Goal: Find specific page/section: Find specific page/section

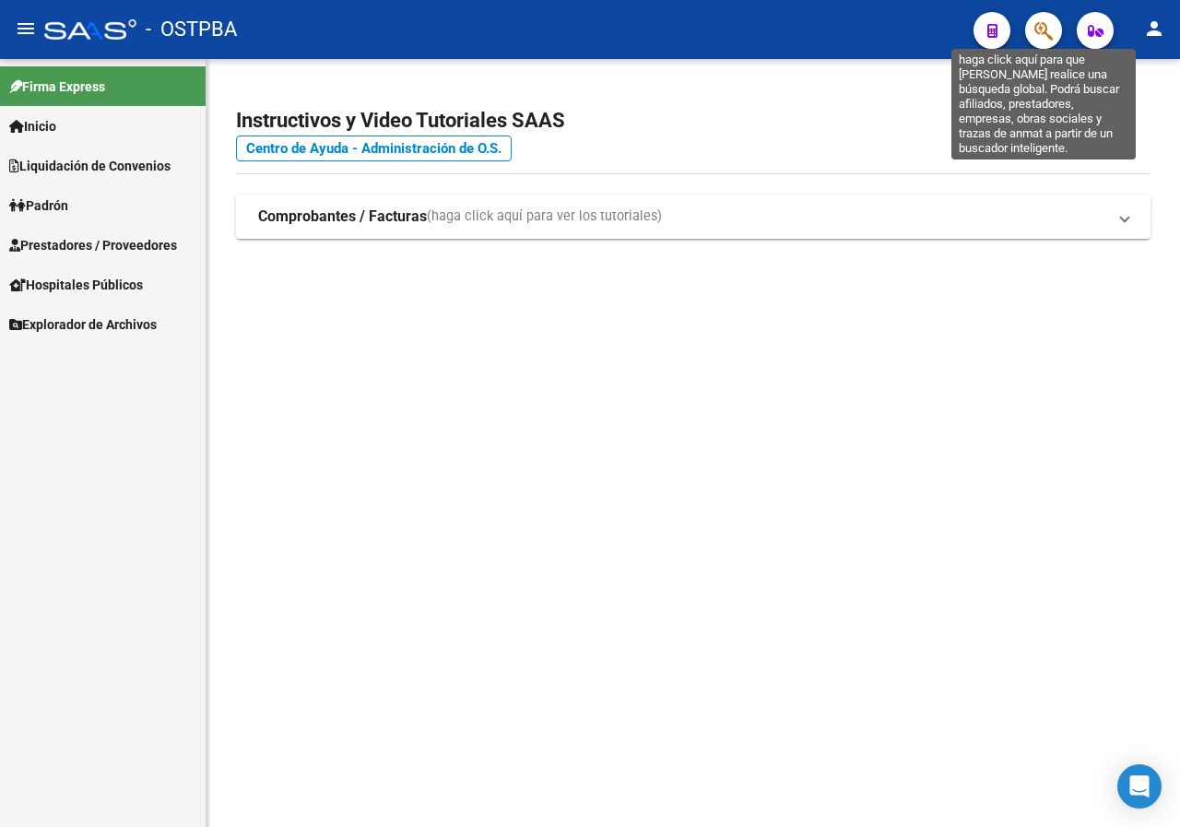
click at [1048, 37] on icon "button" at bounding box center [1044, 30] width 18 height 21
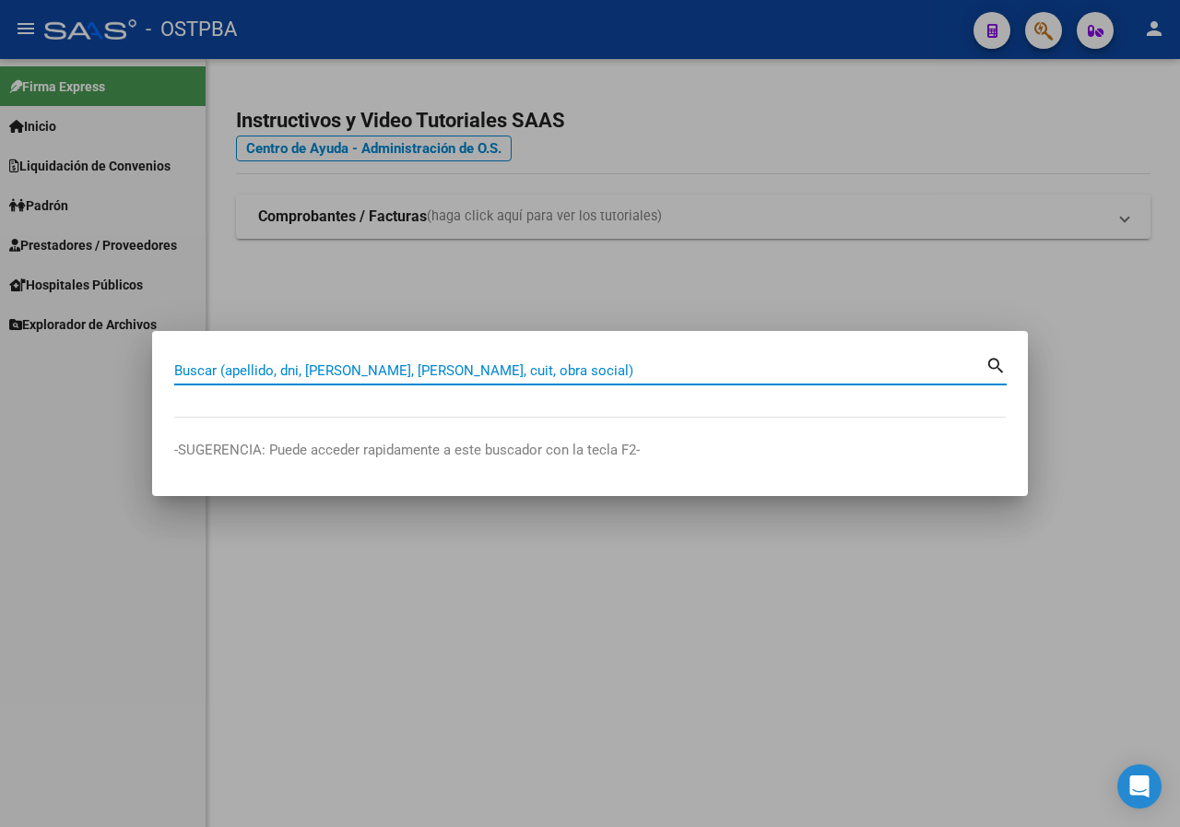
paste input "25612011"
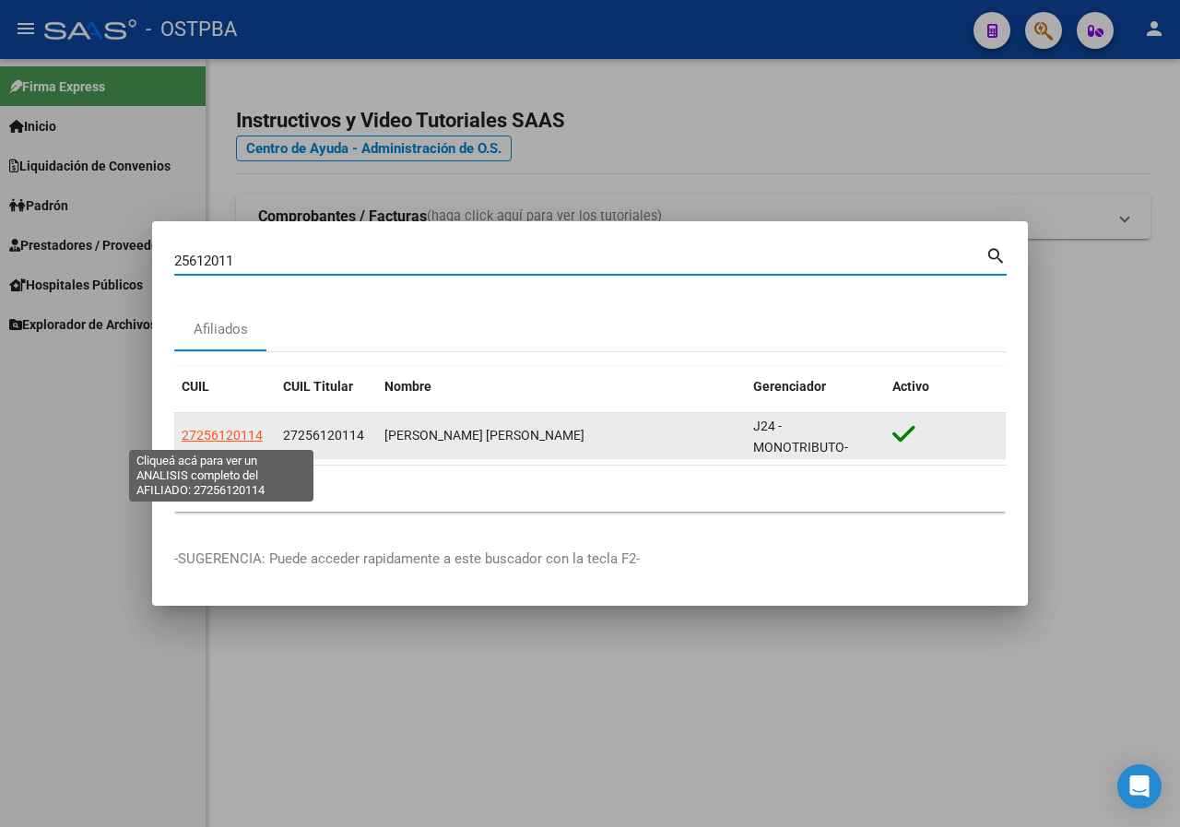
click at [243, 432] on span "27256120114" at bounding box center [222, 435] width 81 height 15
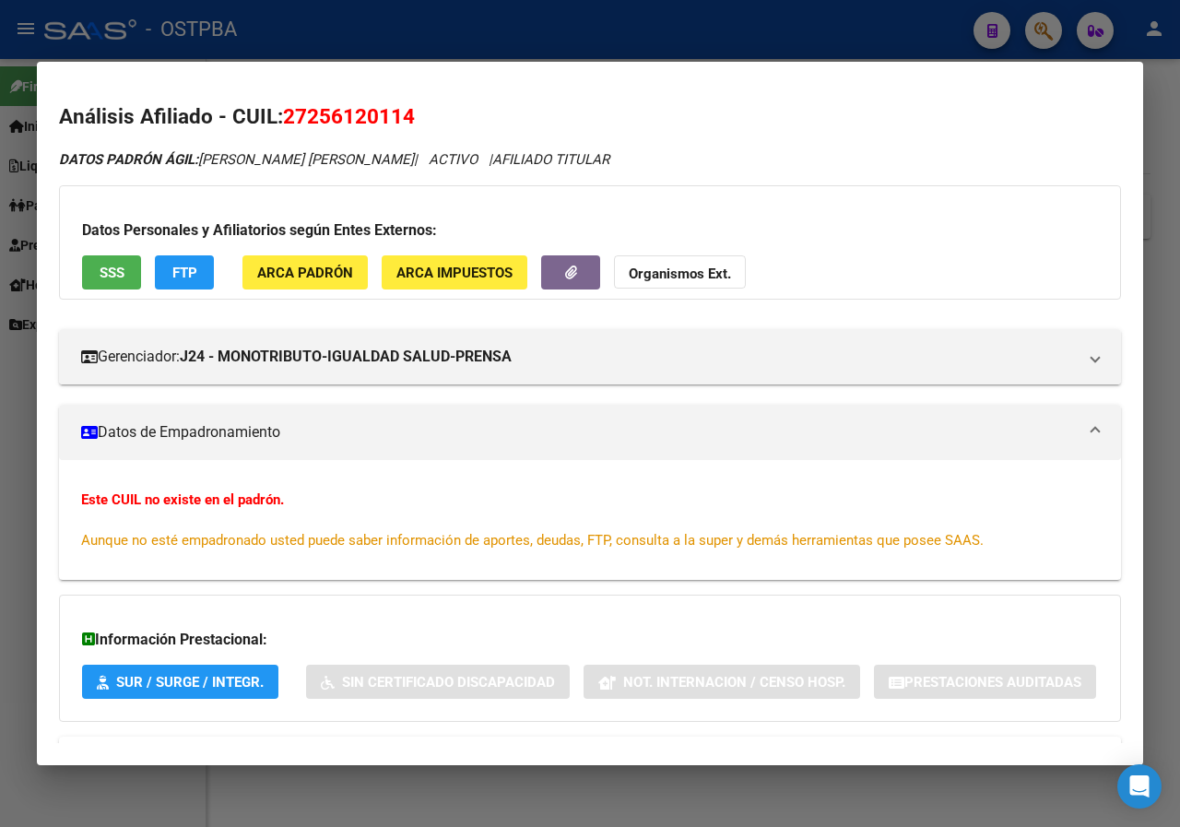
click at [0, 227] on div at bounding box center [590, 413] width 1180 height 827
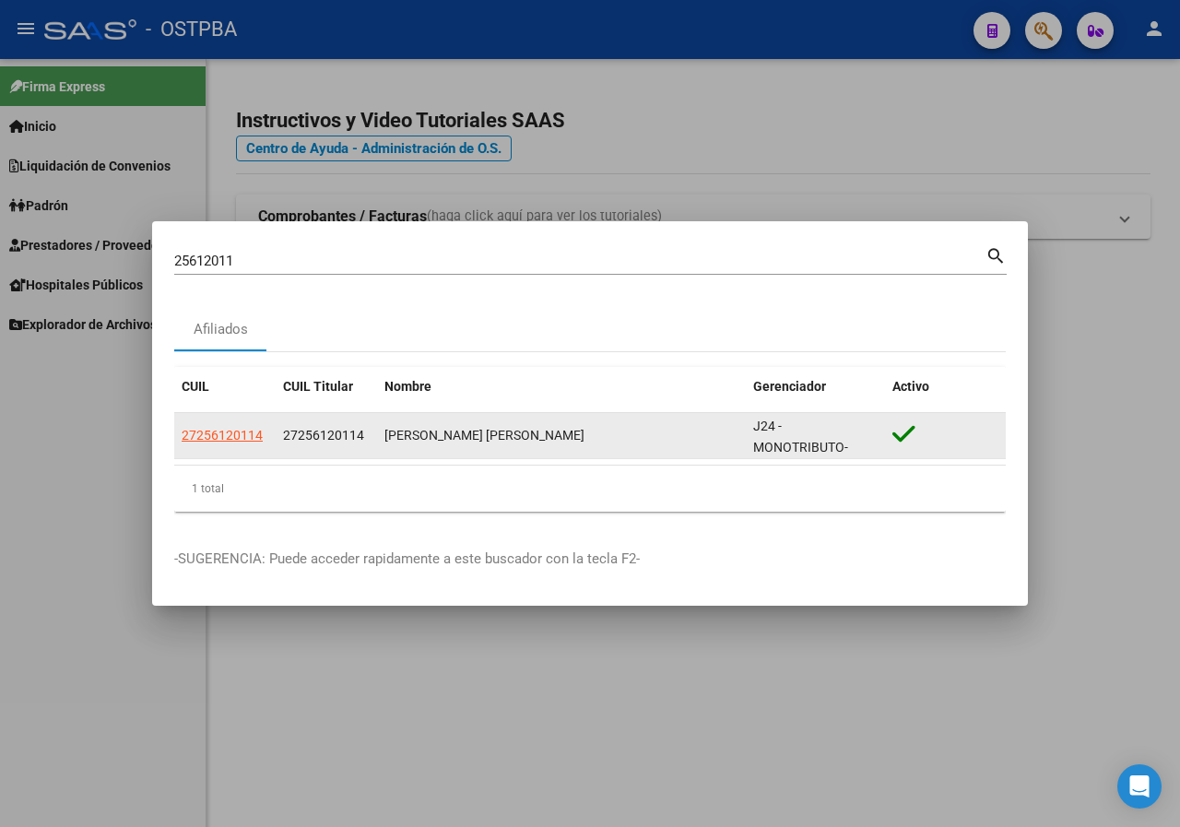
drag, startPoint x: 375, startPoint y: 438, endPoint x: 532, endPoint y: 436, distance: 156.8
click at [532, 436] on div "27256120114 27256120114 [PERSON_NAME] [PERSON_NAME] J24 - MONOTRIBUTO-IGUALDAD …" at bounding box center [590, 436] width 832 height 46
copy div "[PERSON_NAME] [PERSON_NAME]"
click at [216, 441] on span "27256120114" at bounding box center [222, 435] width 81 height 15
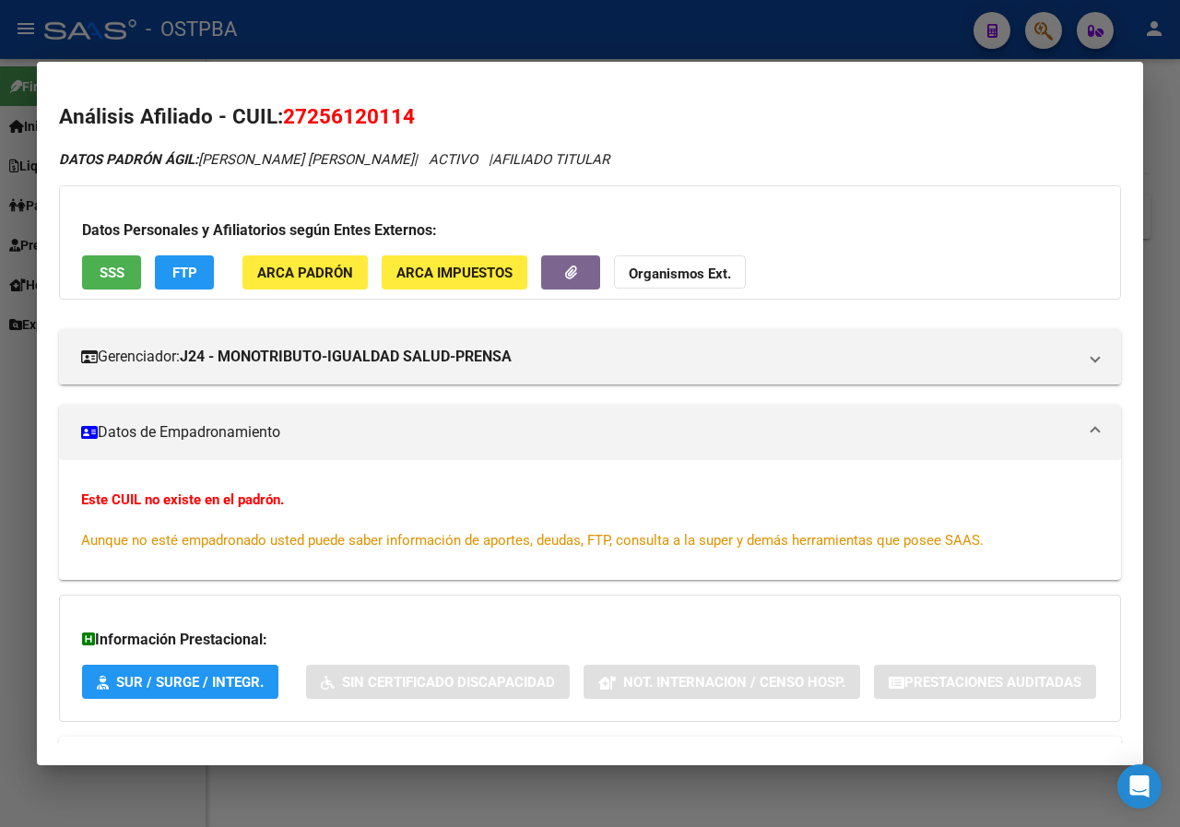
drag, startPoint x: 0, startPoint y: 509, endPoint x: 31, endPoint y: 440, distance: 75.9
click at [1, 508] on div at bounding box center [590, 413] width 1180 height 827
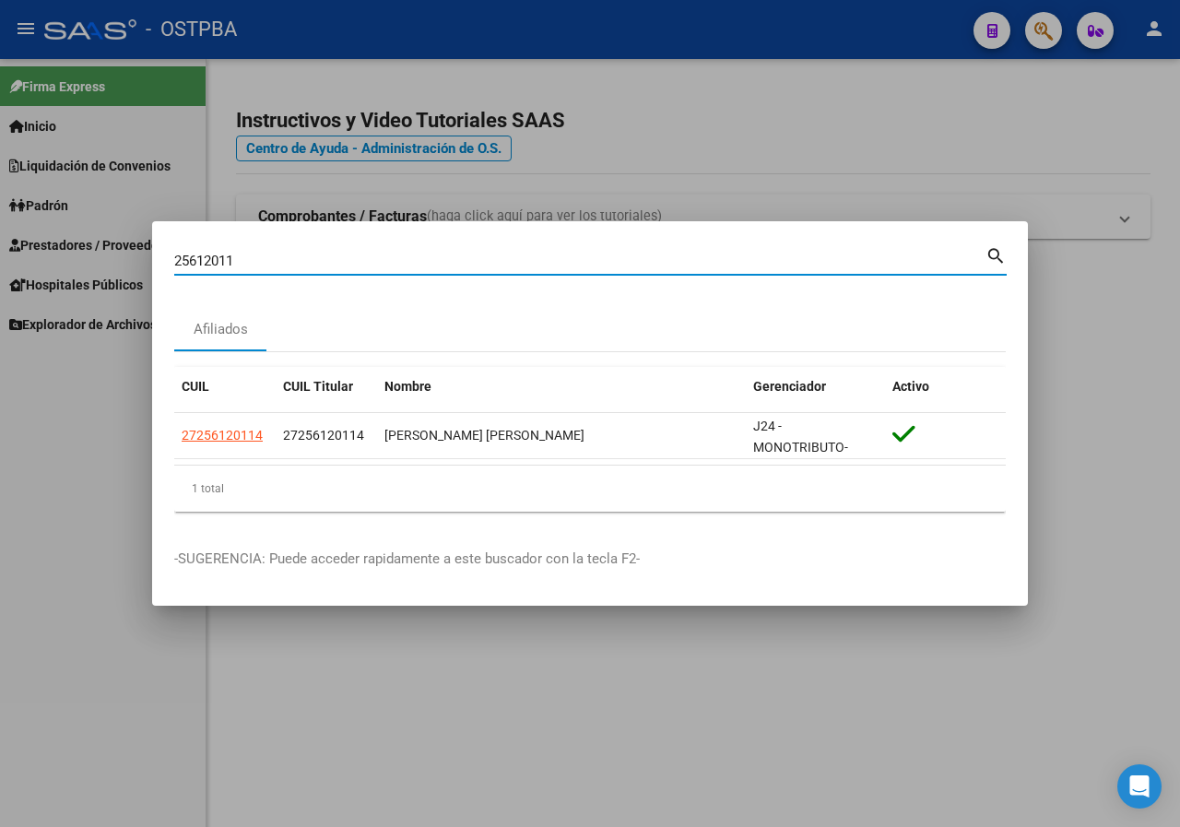
drag, startPoint x: 257, startPoint y: 263, endPoint x: 90, endPoint y: 250, distance: 167.4
click at [90, 251] on div "25612011 Buscar (apellido, dni, cuil, nro traspaso, cuit, obra social) search A…" at bounding box center [590, 413] width 1180 height 827
paste input "0015042"
type input "20015042"
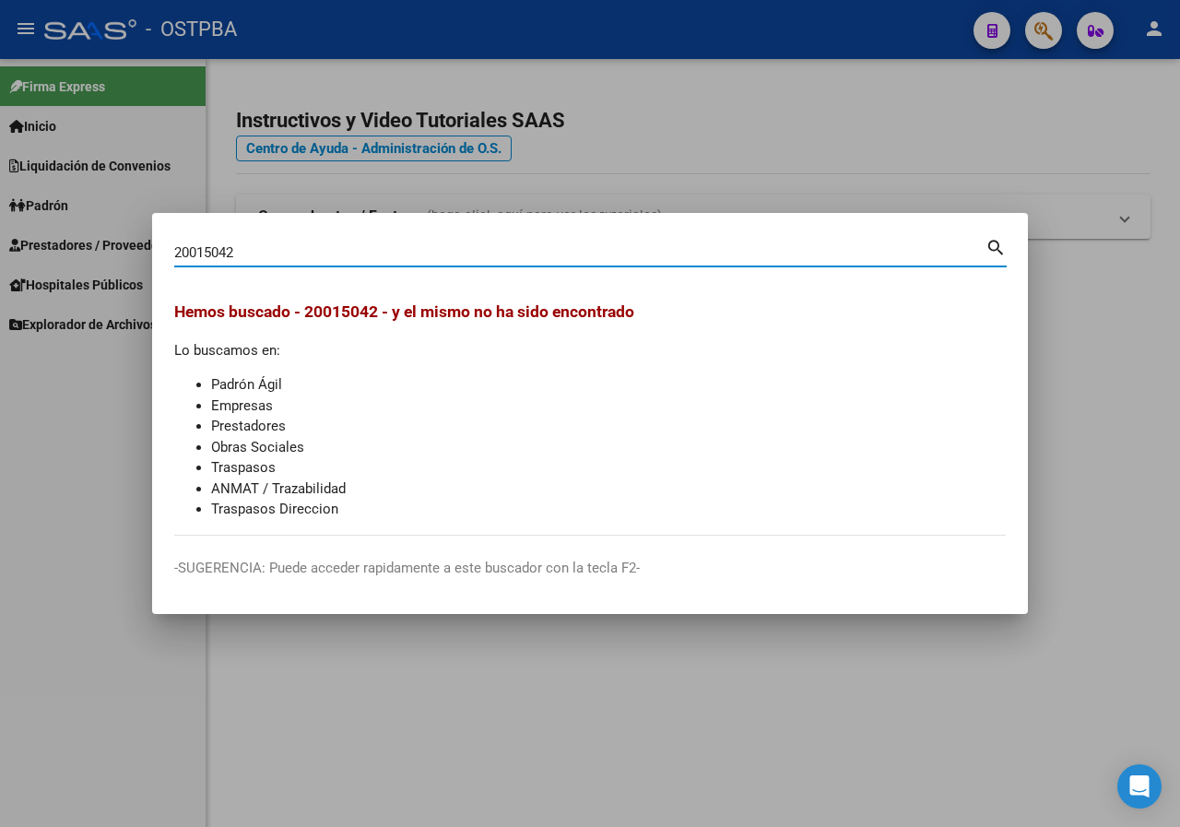
drag, startPoint x: 243, startPoint y: 255, endPoint x: 65, endPoint y: 255, distance: 178.9
click at [65, 255] on div "20015042 Buscar (apellido, dni, cuil, nro traspaso, cuit, obra social) search […" at bounding box center [590, 413] width 1180 height 827
